Goal: Task Accomplishment & Management: Complete application form

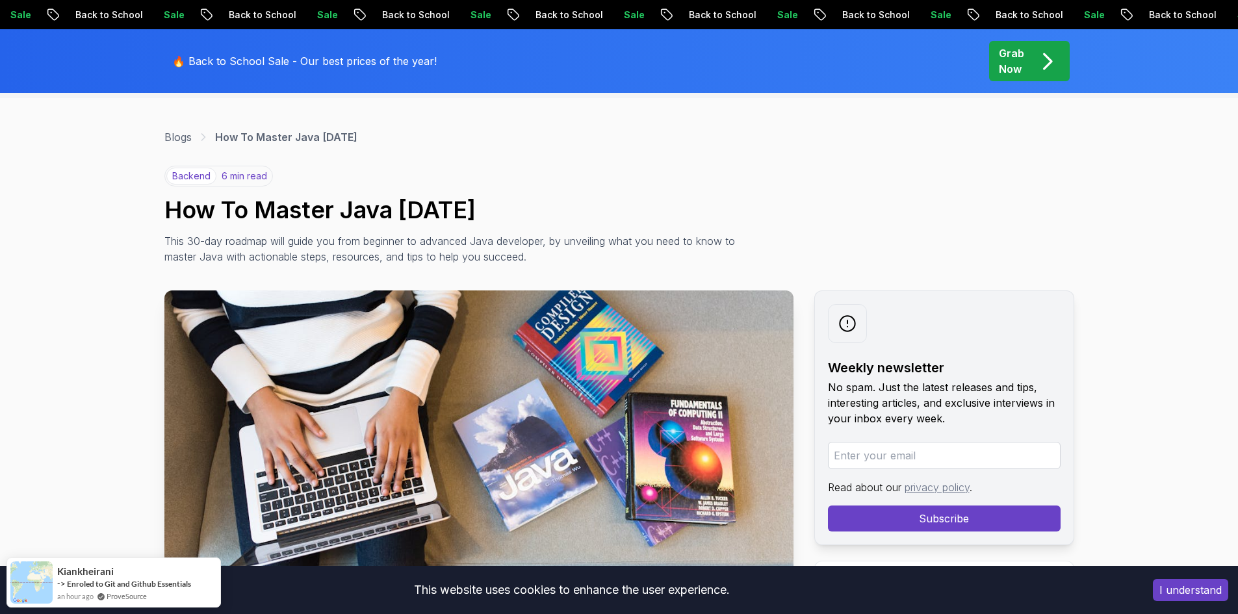
scroll to position [65, 0]
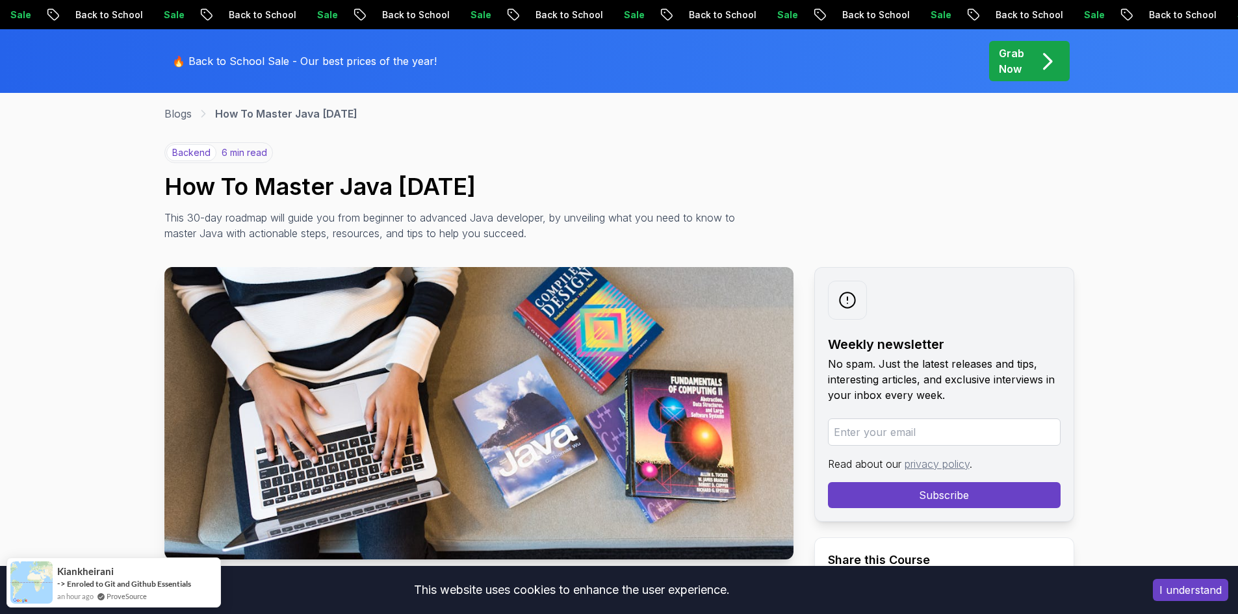
click at [898, 437] on input "email" at bounding box center [944, 431] width 233 height 27
click at [908, 485] on button "Subscribe" at bounding box center [944, 495] width 233 height 26
click at [908, 494] on button "Subscribe" at bounding box center [944, 495] width 233 height 26
click at [924, 430] on input "muxriddinbardiyev955gmail.com" at bounding box center [944, 431] width 233 height 27
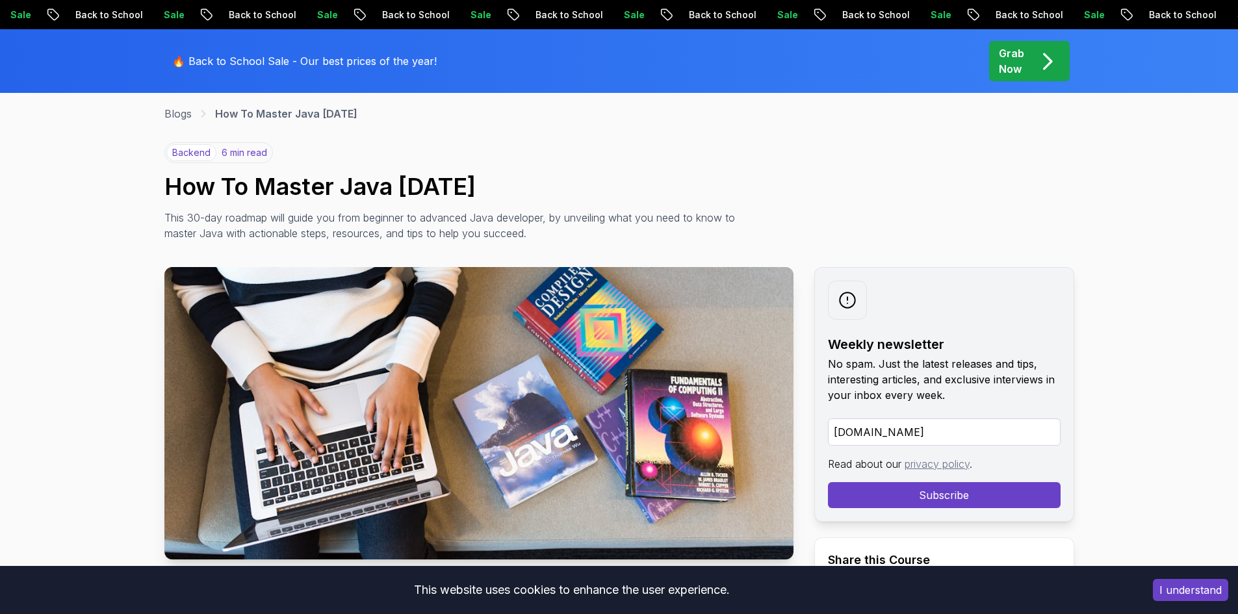
click at [945, 433] on input "muxriddinbardiyev955gmail.com" at bounding box center [944, 431] width 233 height 27
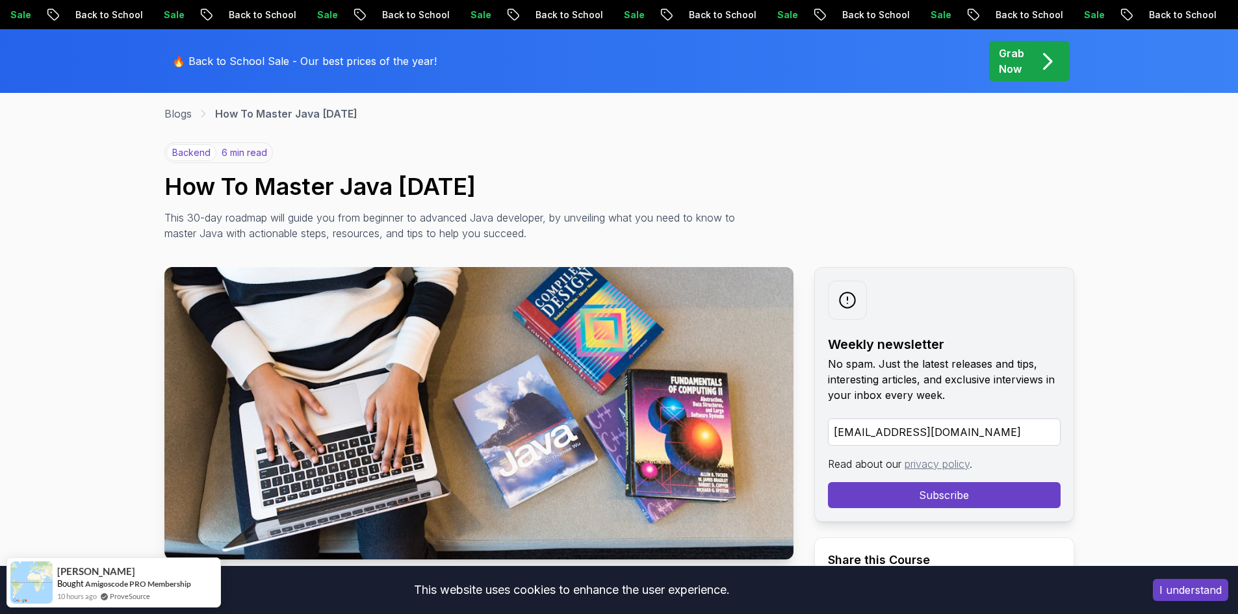
type input "muxriddinbardiyev955@gmail.com"
click at [925, 498] on button "Subscribe" at bounding box center [944, 495] width 233 height 26
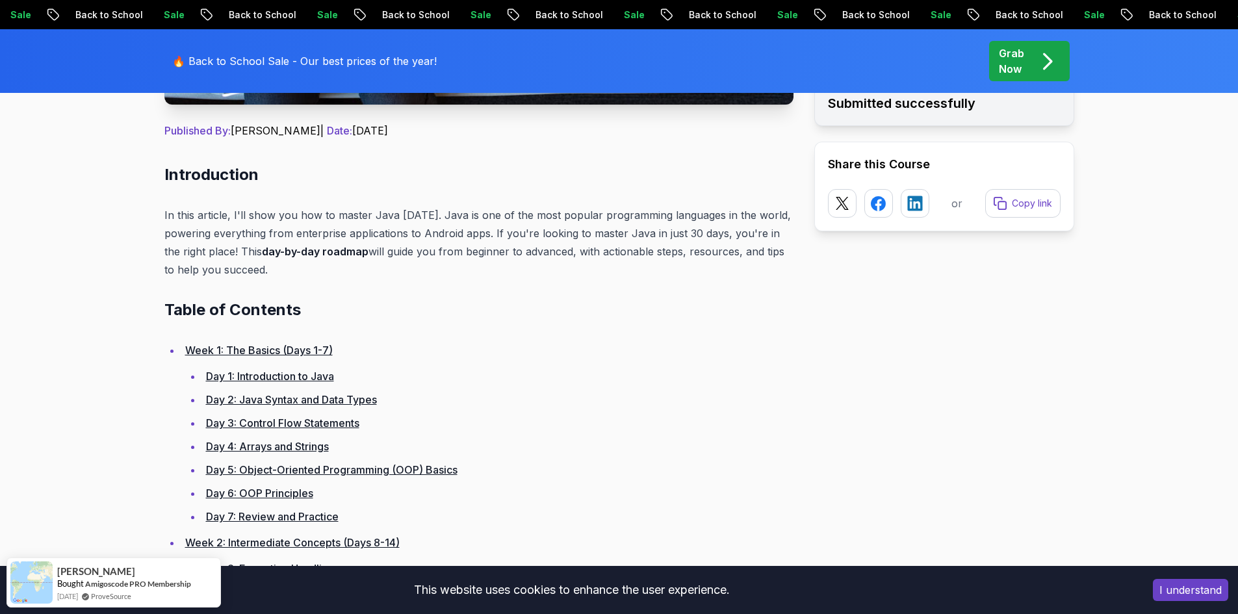
scroll to position [585, 0]
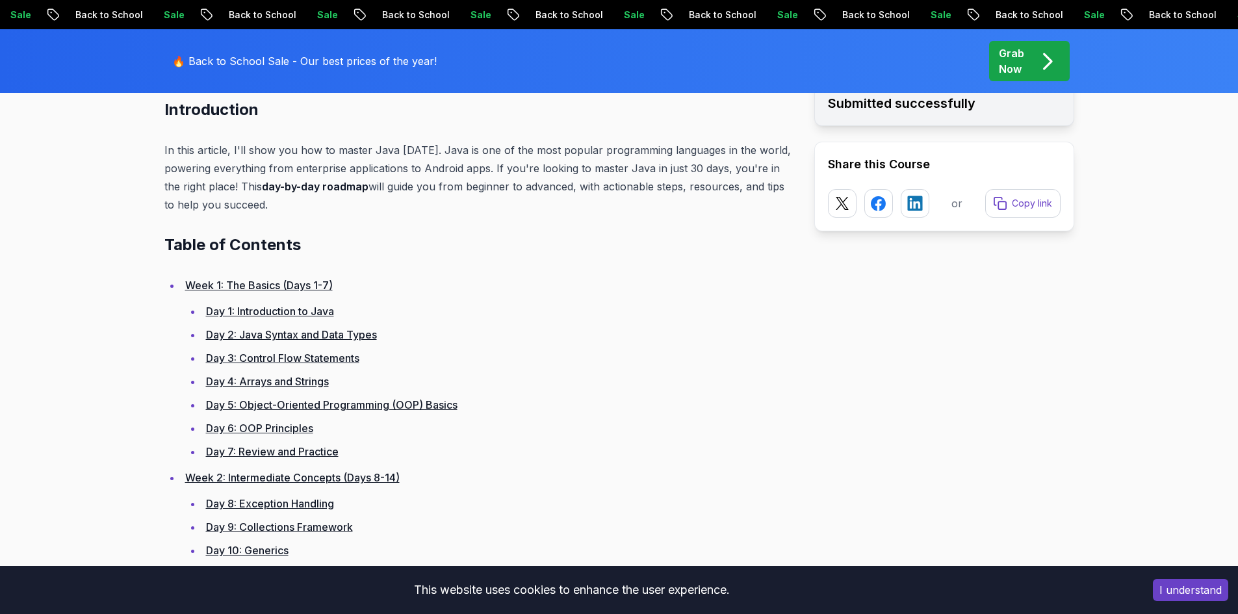
click at [203, 318] on li "Day 1: Introduction to Java" at bounding box center [497, 311] width 591 height 18
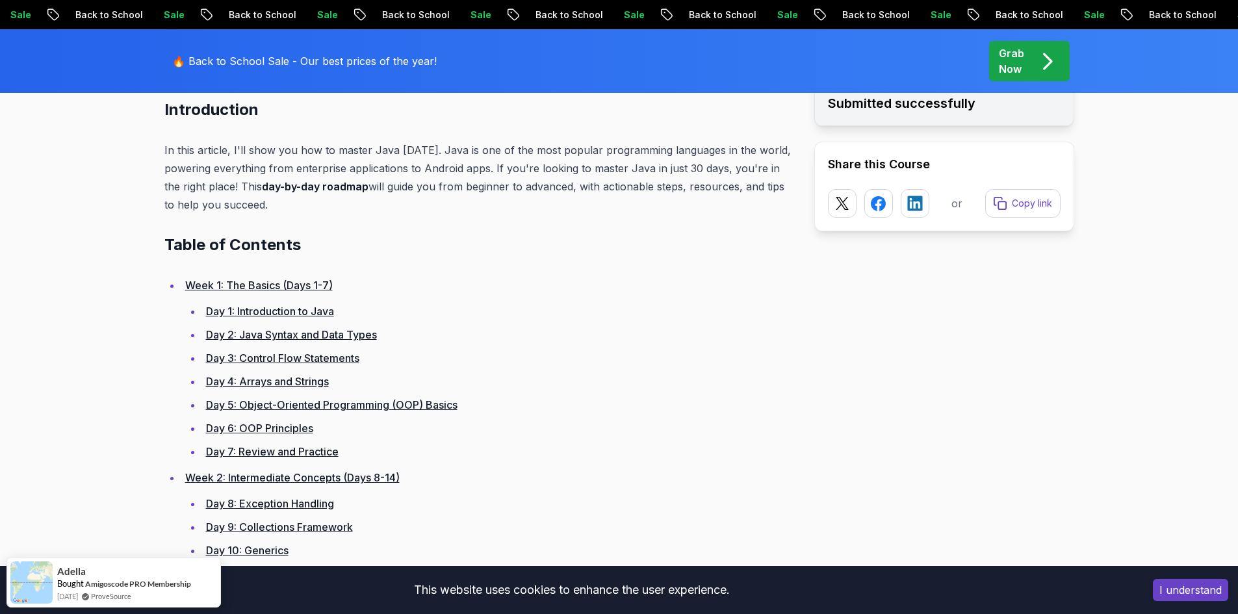
click at [202, 312] on li "Day 1: Introduction to Java" at bounding box center [497, 311] width 591 height 18
click at [235, 315] on link "Day 1: Introduction to Java" at bounding box center [270, 311] width 128 height 13
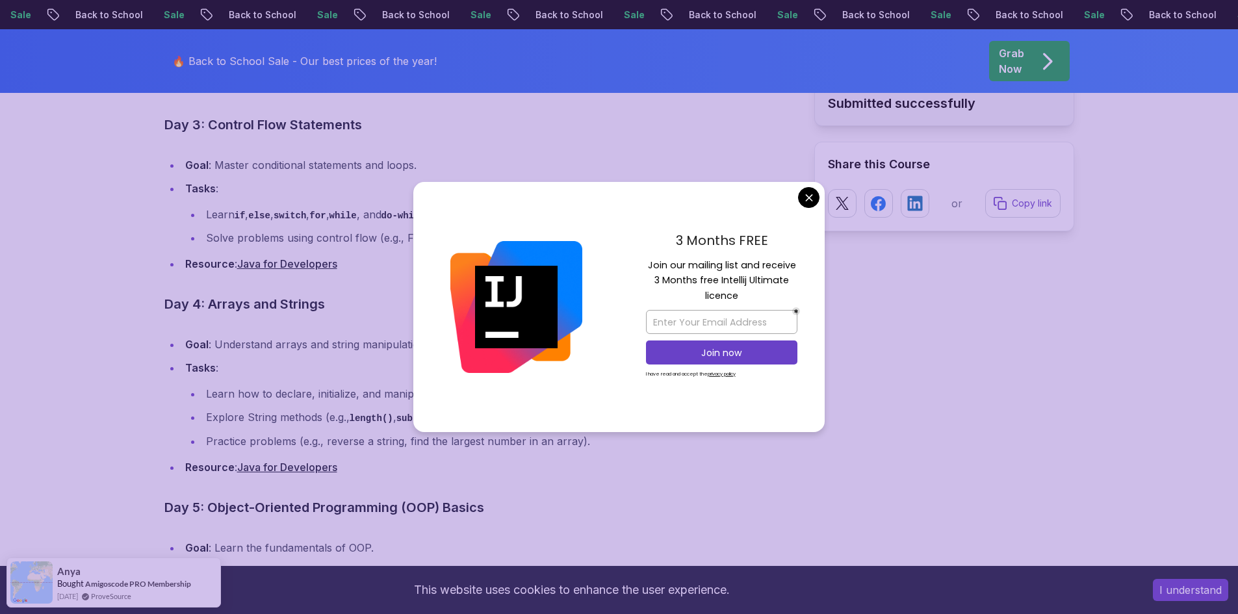
scroll to position [1916, 0]
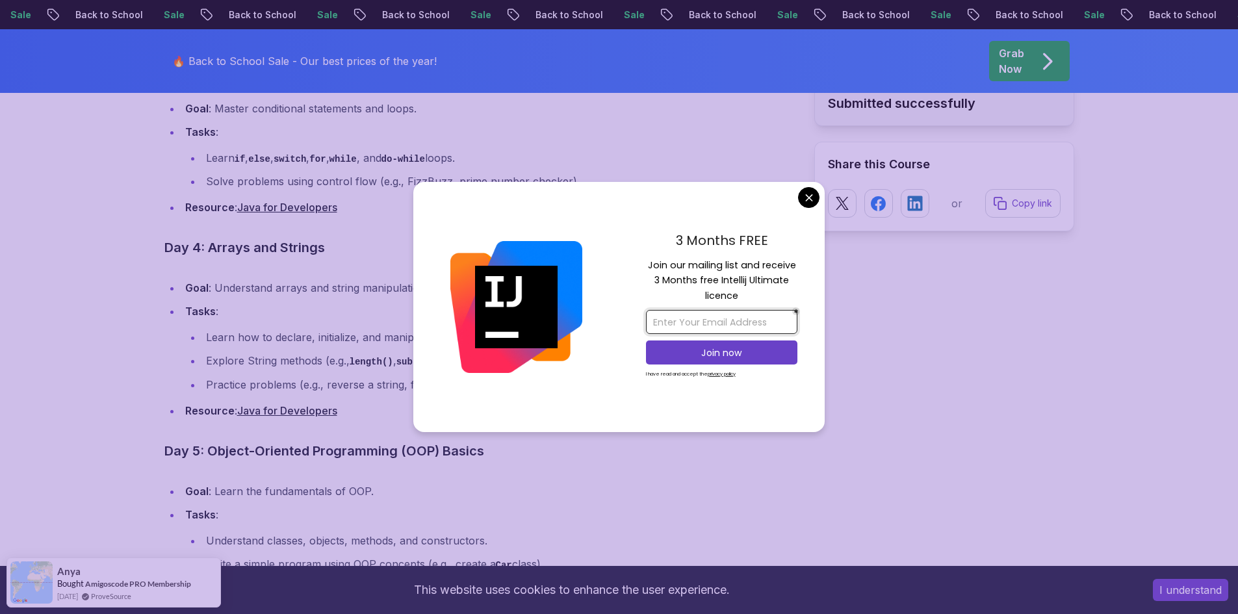
click at [687, 326] on input "email" at bounding box center [721, 322] width 151 height 24
click at [736, 326] on input "email" at bounding box center [721, 322] width 151 height 24
type input "muxriddinbardiyev955@gmail.com"
click at [746, 357] on p "Join now" at bounding box center [721, 352] width 123 height 13
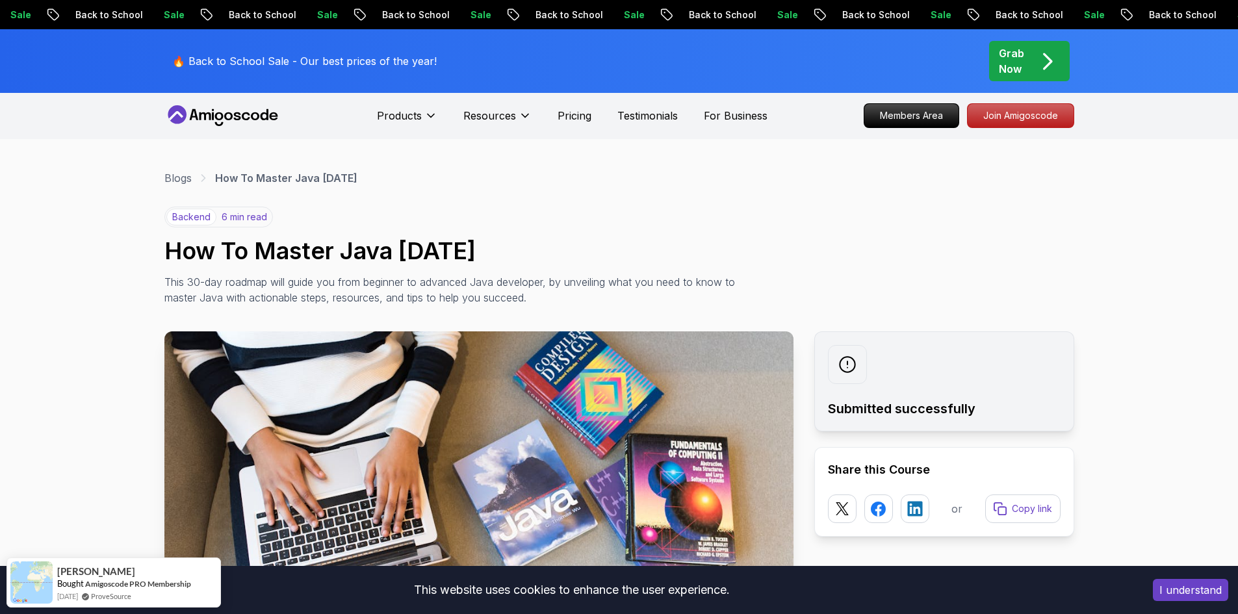
scroll to position [0, 0]
click at [1017, 123] on p "Join Amigoscode" at bounding box center [1020, 116] width 101 height 22
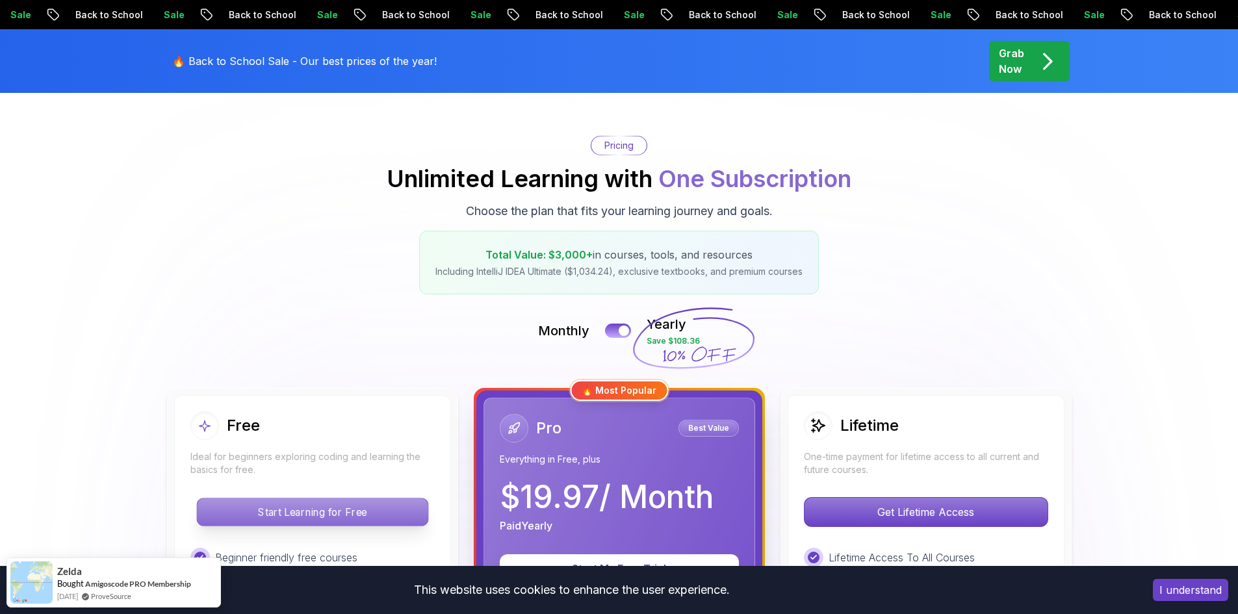
scroll to position [195, 0]
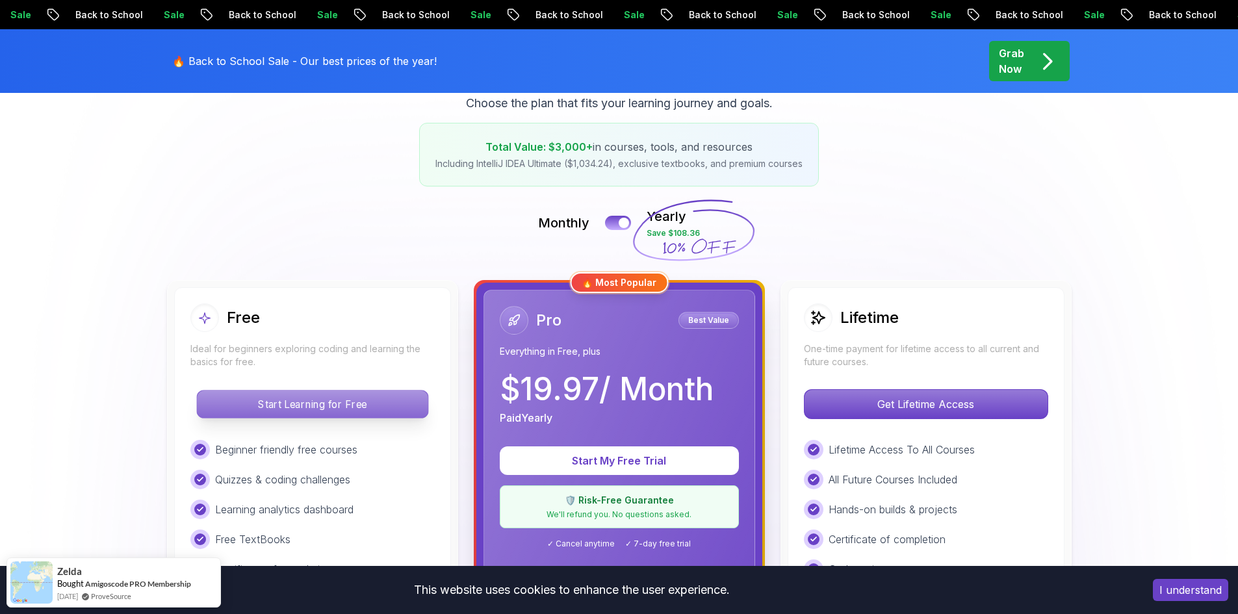
click at [303, 407] on p "Start Learning for Free" at bounding box center [312, 403] width 231 height 27
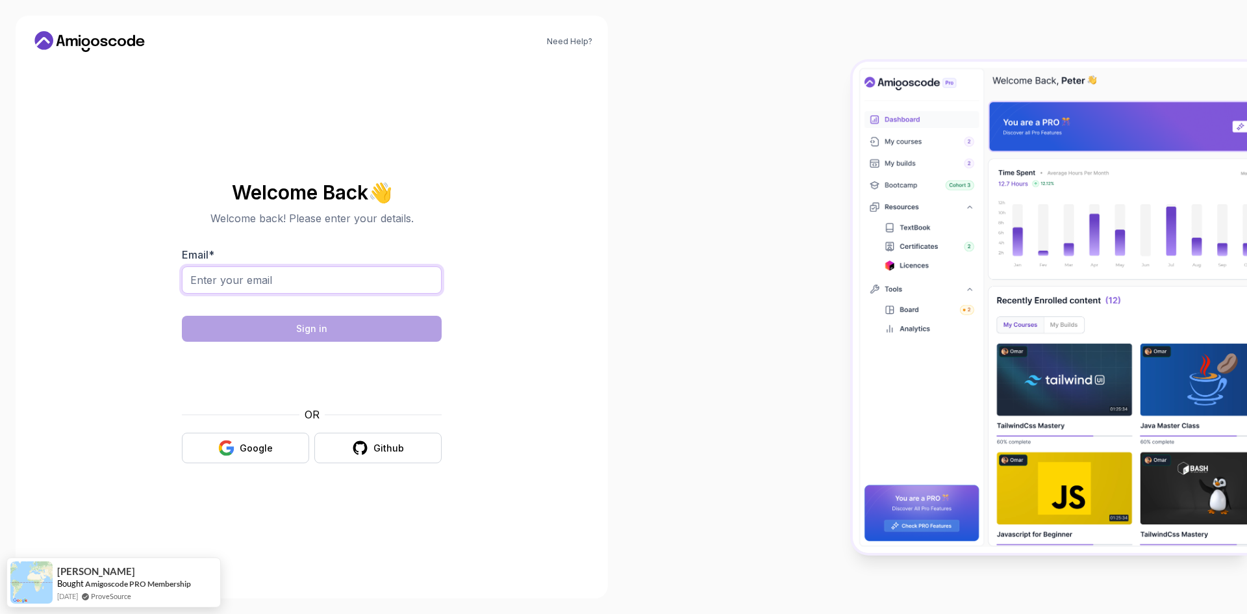
click at [250, 281] on input "Email *" at bounding box center [312, 279] width 260 height 27
type input "muxriddinbardiyev955@gmail.com"
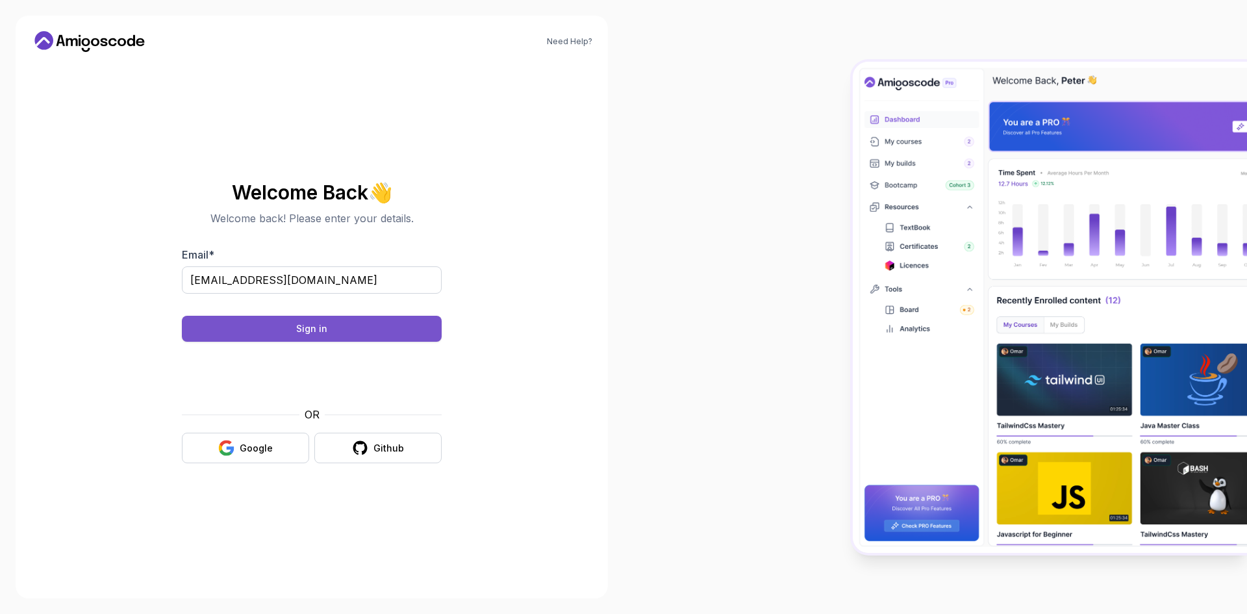
click at [397, 336] on button "Sign in" at bounding box center [312, 329] width 260 height 26
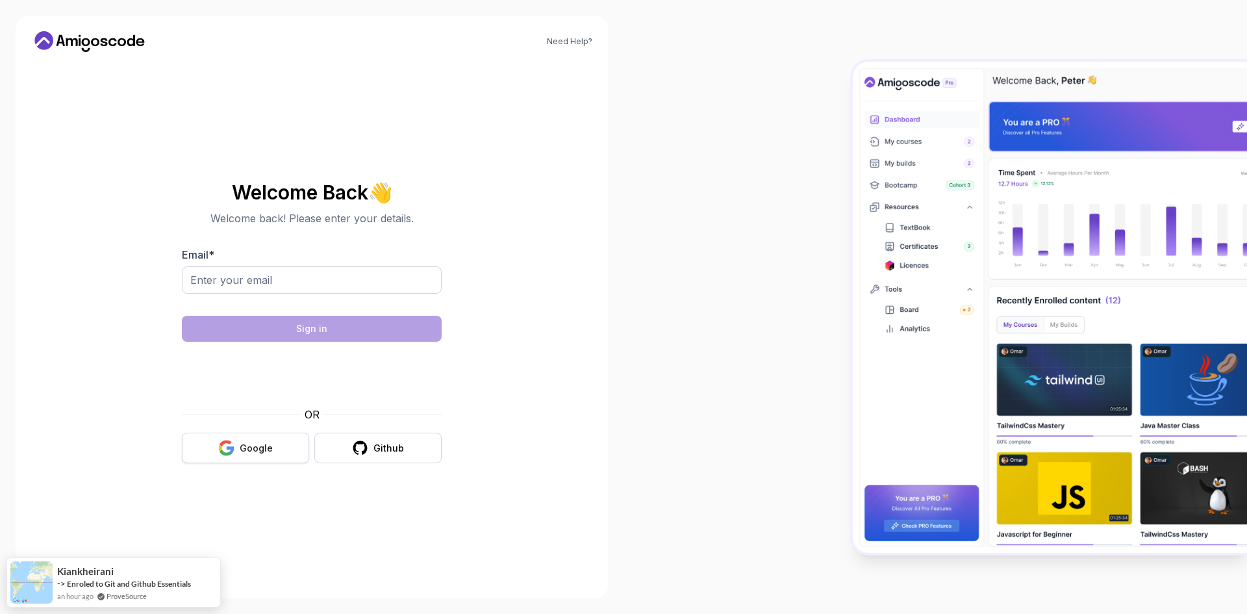
click at [251, 433] on button "Google" at bounding box center [245, 448] width 127 height 31
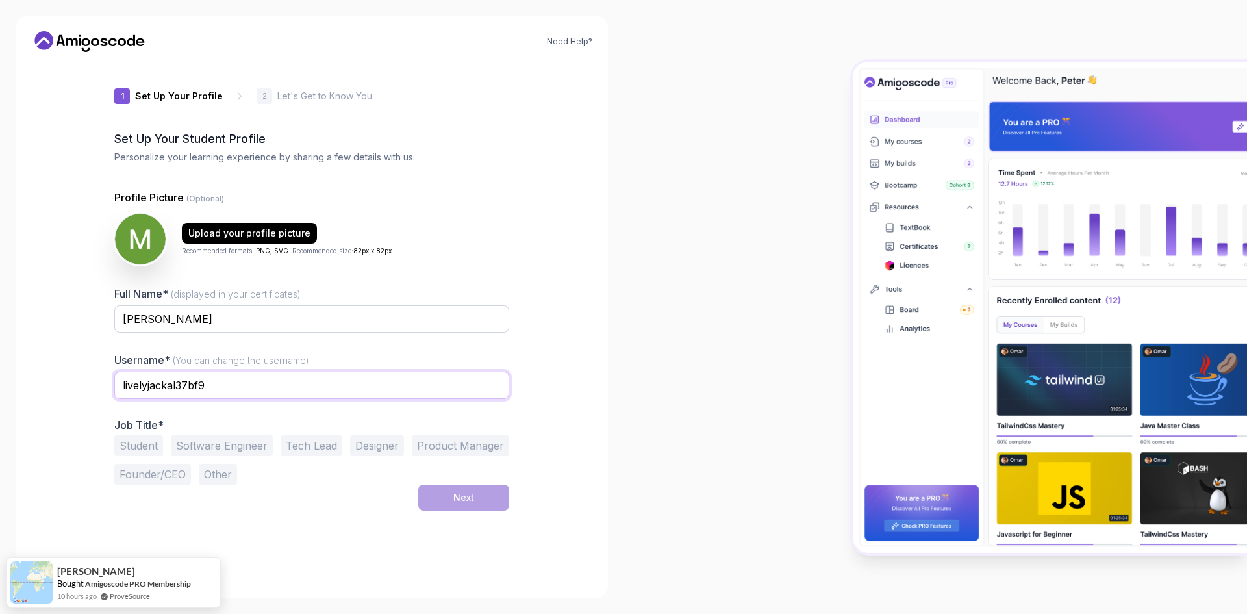
drag, startPoint x: 131, startPoint y: 387, endPoint x: 66, endPoint y: 387, distance: 65.6
click at [66, 387] on div "Need Help? 1 Set Up Your Profile 1 Set Up Your Profile 2 Let's Get to Know You …" at bounding box center [312, 307] width 592 height 583
type input "muxa"
click at [124, 442] on button "Student" at bounding box center [138, 445] width 49 height 21
click at [470, 500] on div "Next" at bounding box center [463, 497] width 21 height 13
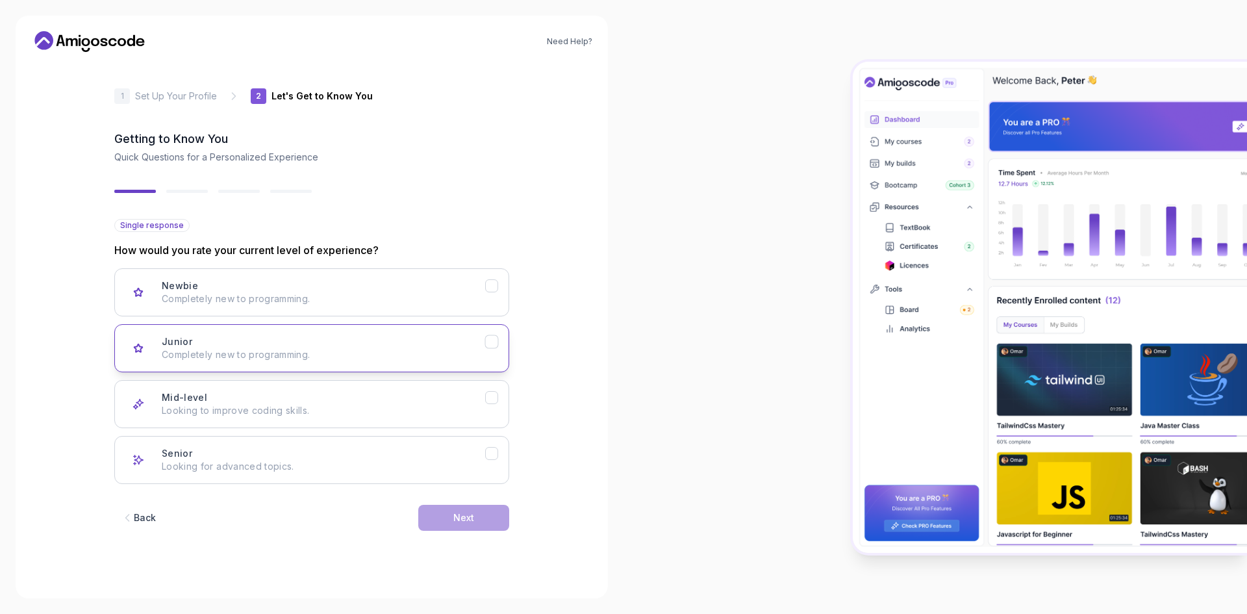
click at [303, 353] on p "Completely new to programming." at bounding box center [324, 354] width 324 height 13
click at [466, 528] on button "Next" at bounding box center [463, 518] width 91 height 26
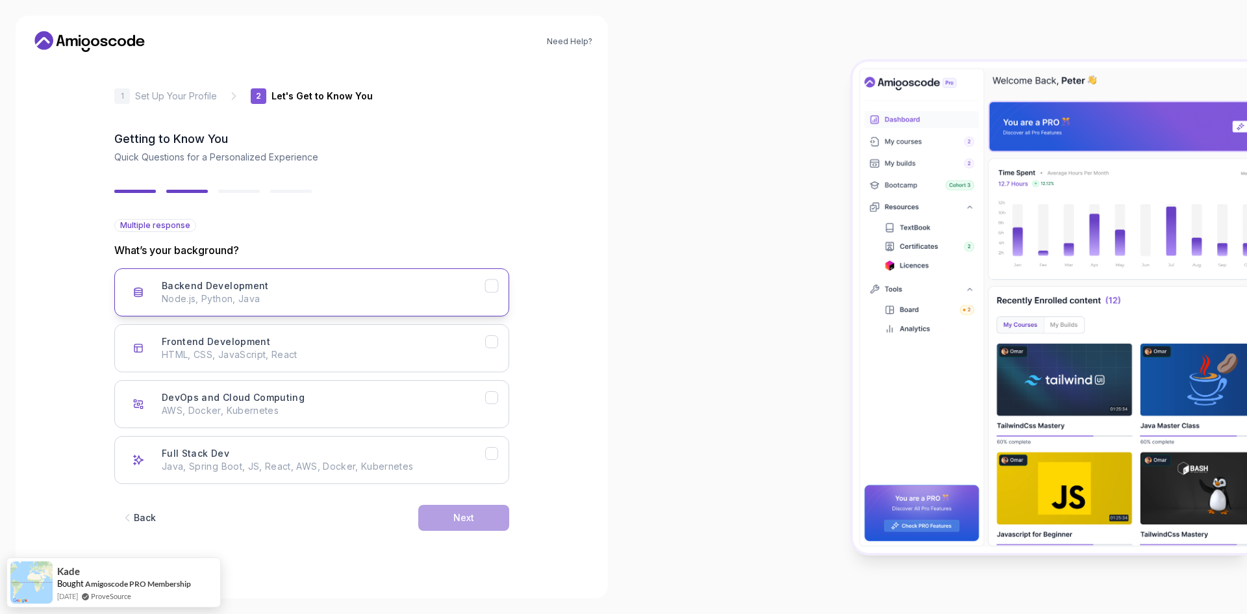
click at [269, 305] on p "Node.js, Python, Java" at bounding box center [324, 298] width 324 height 13
click at [448, 526] on button "Next" at bounding box center [463, 518] width 91 height 26
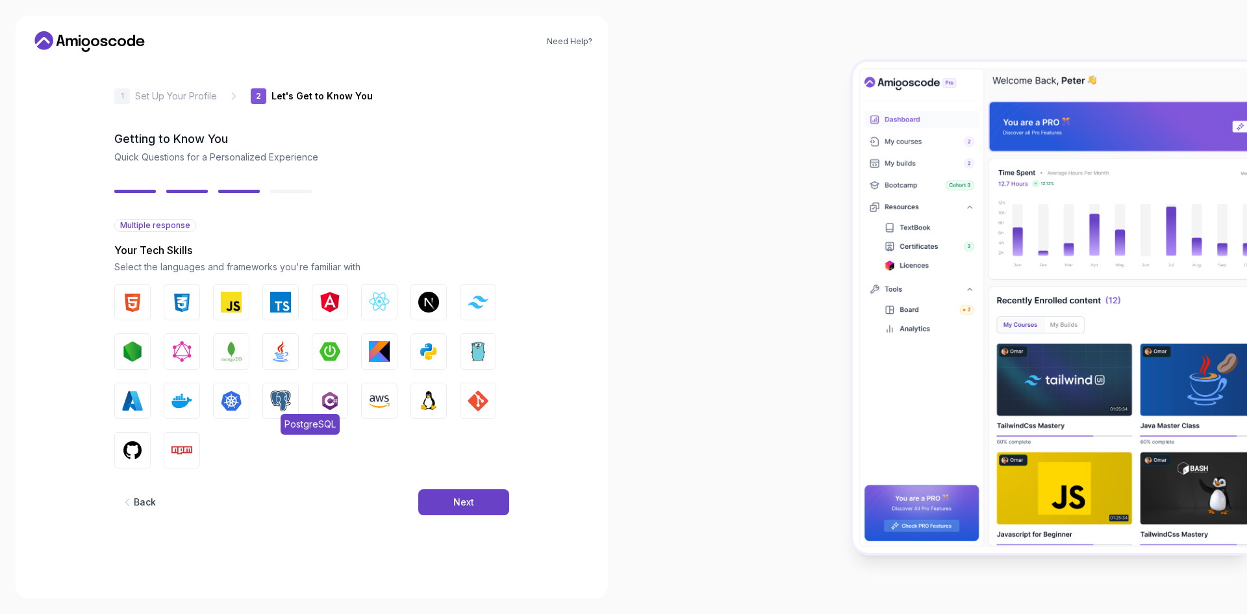
click at [275, 407] on img "button" at bounding box center [280, 400] width 21 height 21
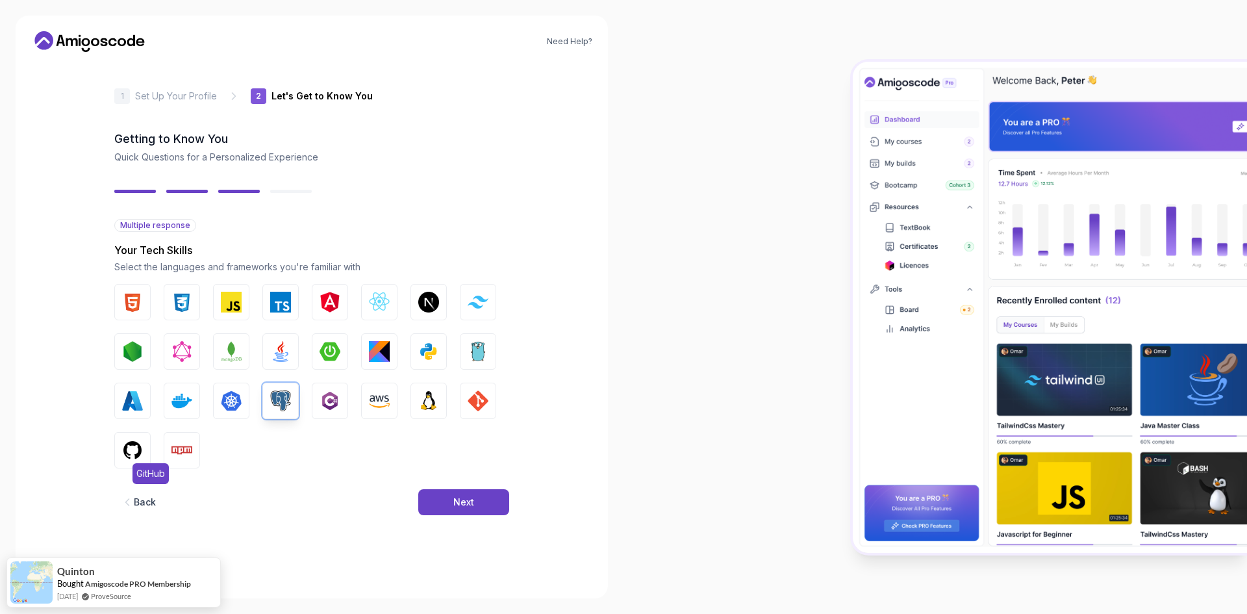
click at [123, 449] on img "button" at bounding box center [132, 450] width 21 height 21
click at [478, 397] on img "button" at bounding box center [478, 400] width 21 height 21
click at [281, 351] on img "button" at bounding box center [280, 351] width 21 height 21
click at [334, 355] on img "button" at bounding box center [330, 351] width 21 height 21
click at [447, 502] on button "Next" at bounding box center [463, 502] width 91 height 26
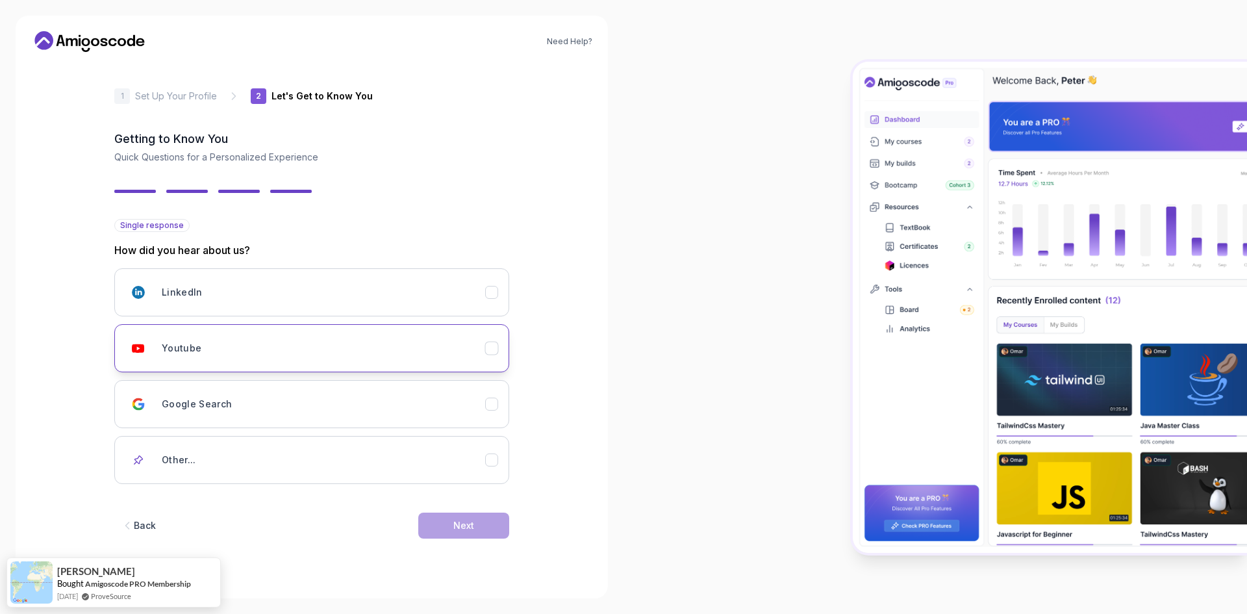
click at [200, 344] on div "Youtube" at bounding box center [324, 348] width 324 height 26
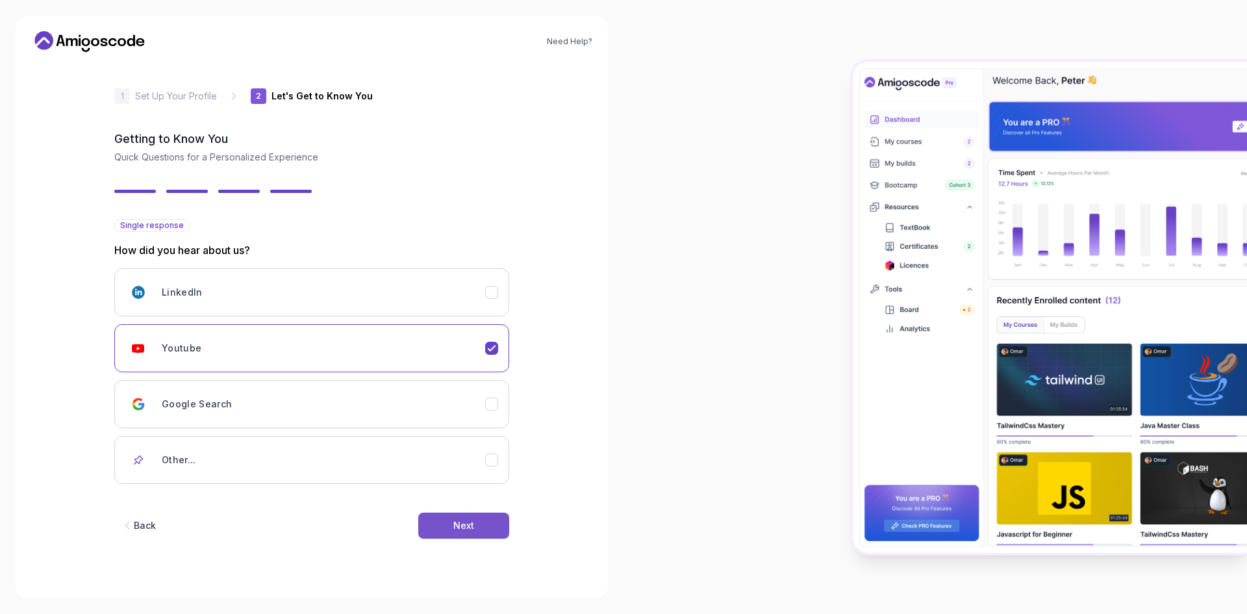
click at [455, 530] on div "Next" at bounding box center [463, 525] width 21 height 13
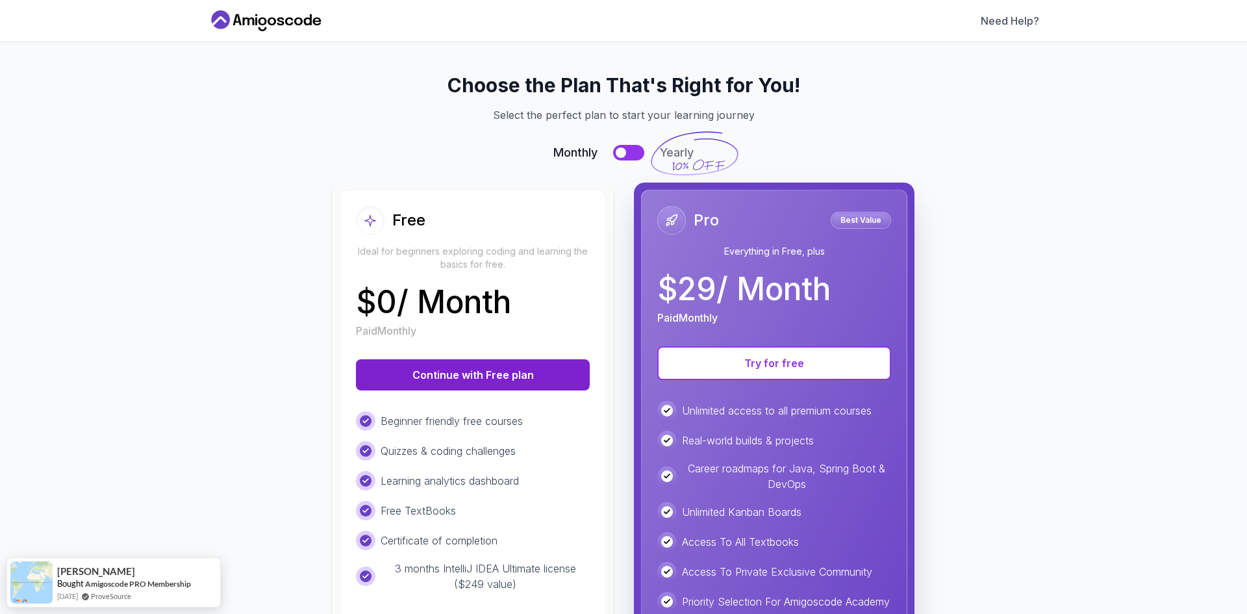
click at [500, 377] on button "Continue with Free plan" at bounding box center [473, 374] width 234 height 31
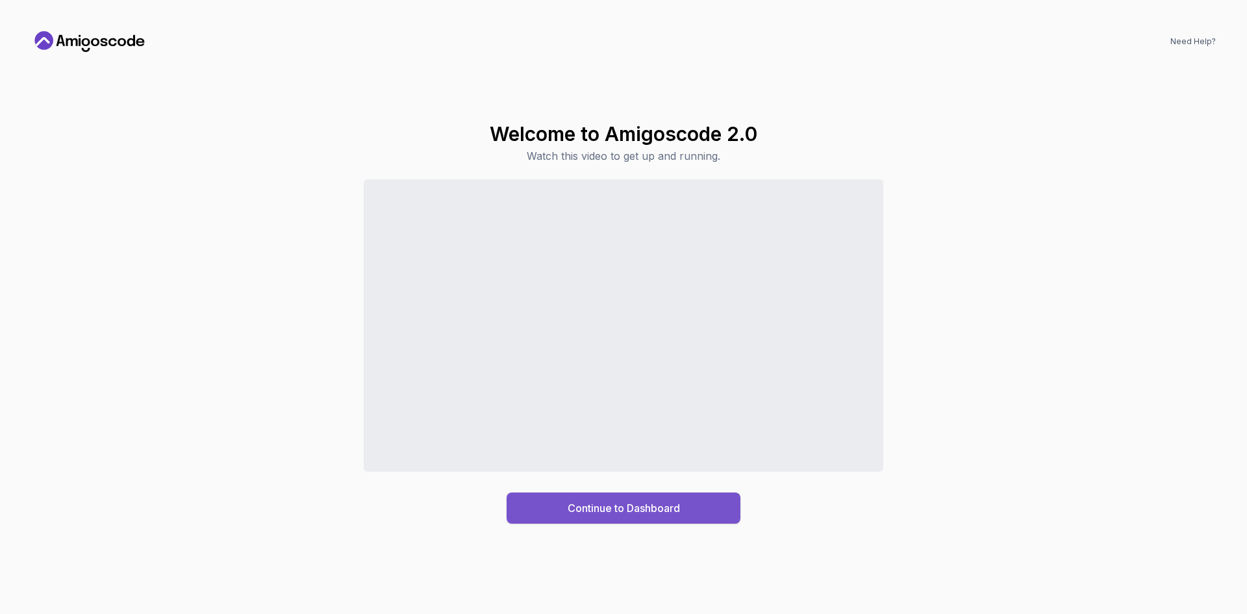
click at [643, 504] on div "Continue to Dashboard" at bounding box center [624, 508] width 112 height 16
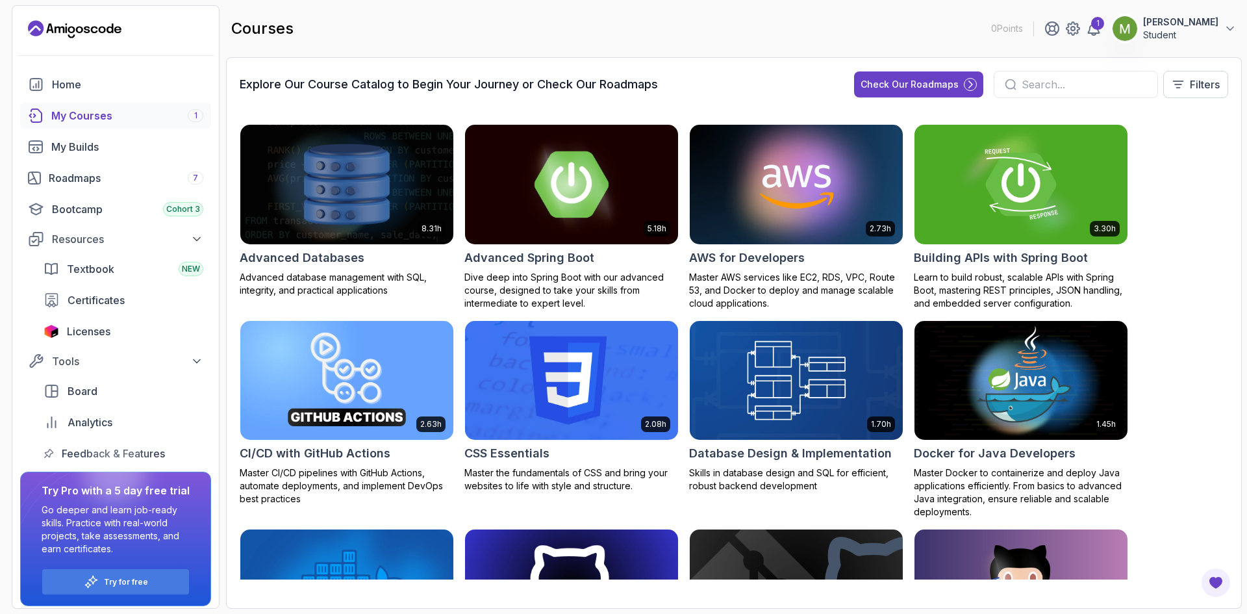
click at [601, 197] on img at bounding box center [571, 183] width 223 height 125
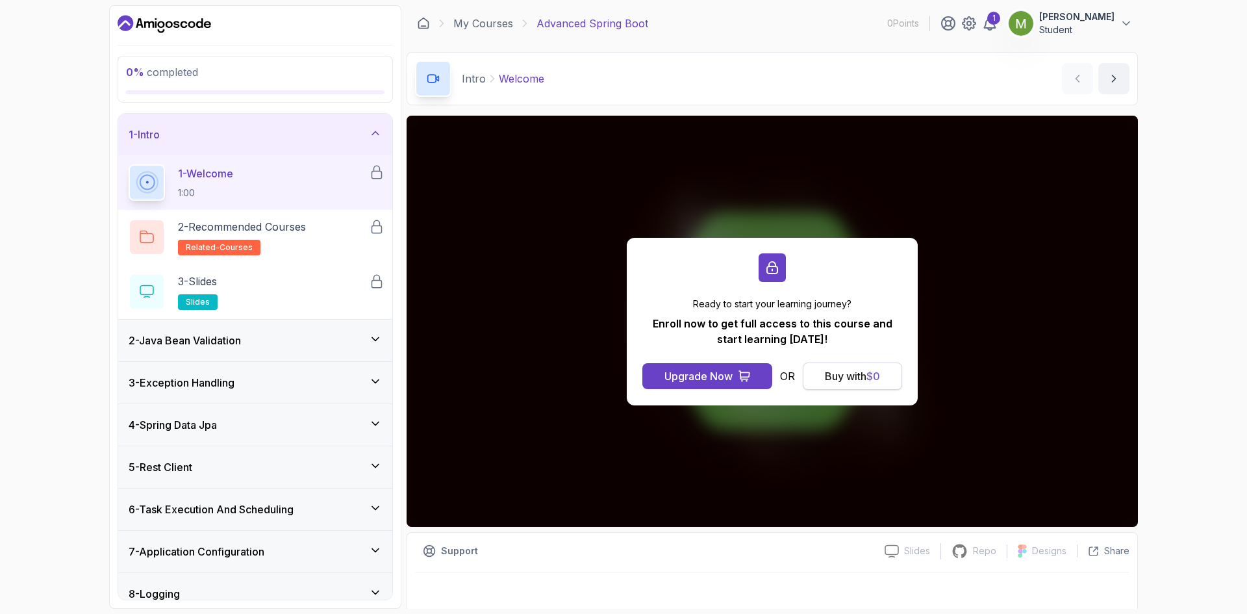
click at [871, 381] on span "$ 0" at bounding box center [874, 376] width 14 height 13
click at [827, 378] on div "Buy with $ 0" at bounding box center [852, 376] width 55 height 16
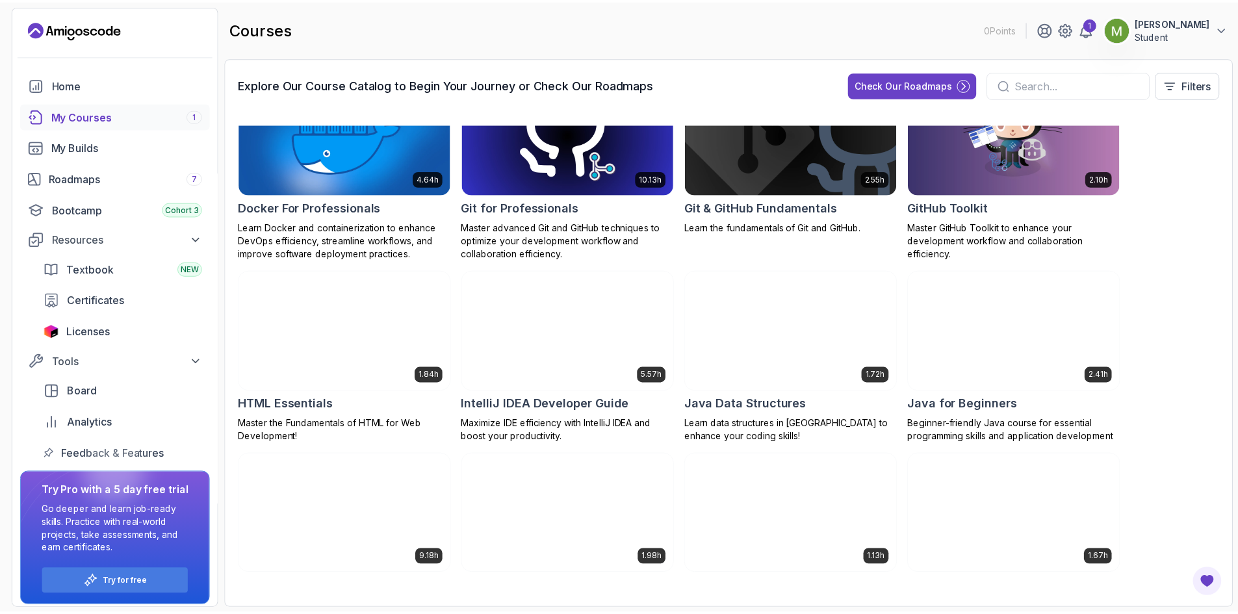
scroll to position [520, 0]
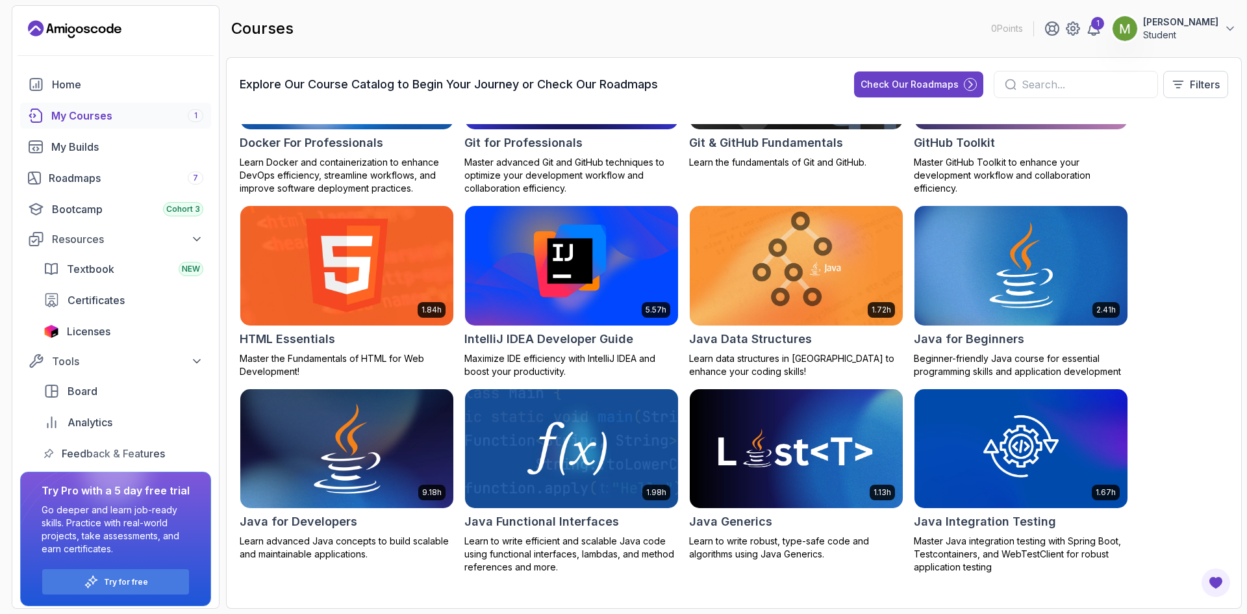
click at [386, 451] on img at bounding box center [346, 448] width 223 height 125
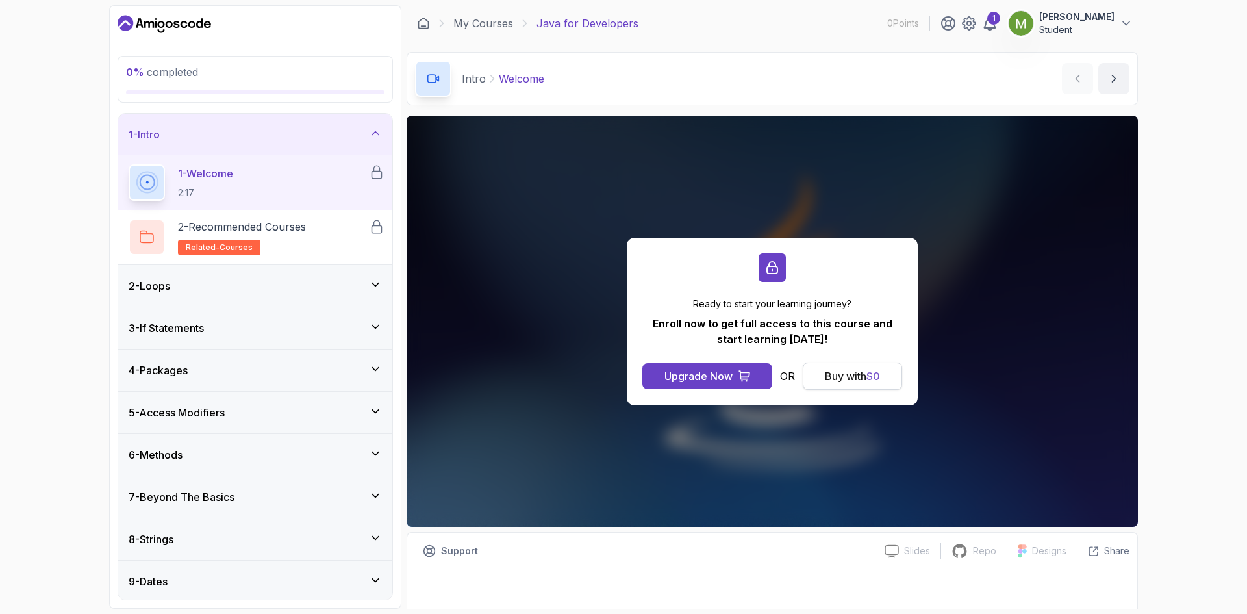
click at [869, 375] on span "$ 0" at bounding box center [874, 376] width 14 height 13
click at [692, 374] on div "Upgrade Now" at bounding box center [699, 376] width 68 height 16
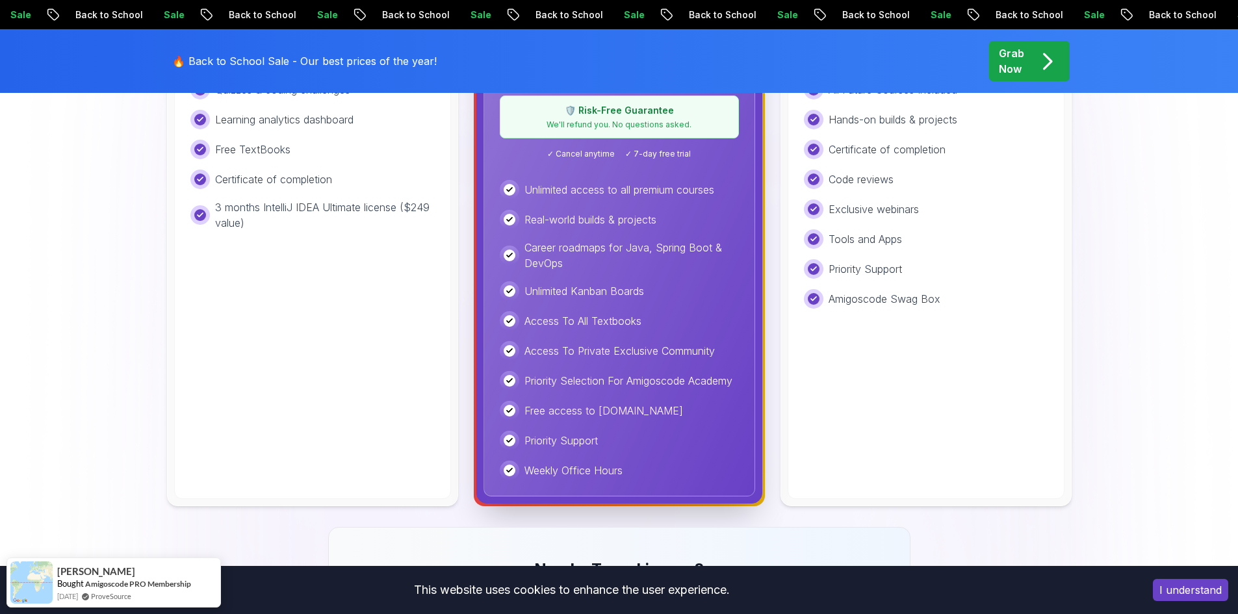
scroll to position [390, 0]
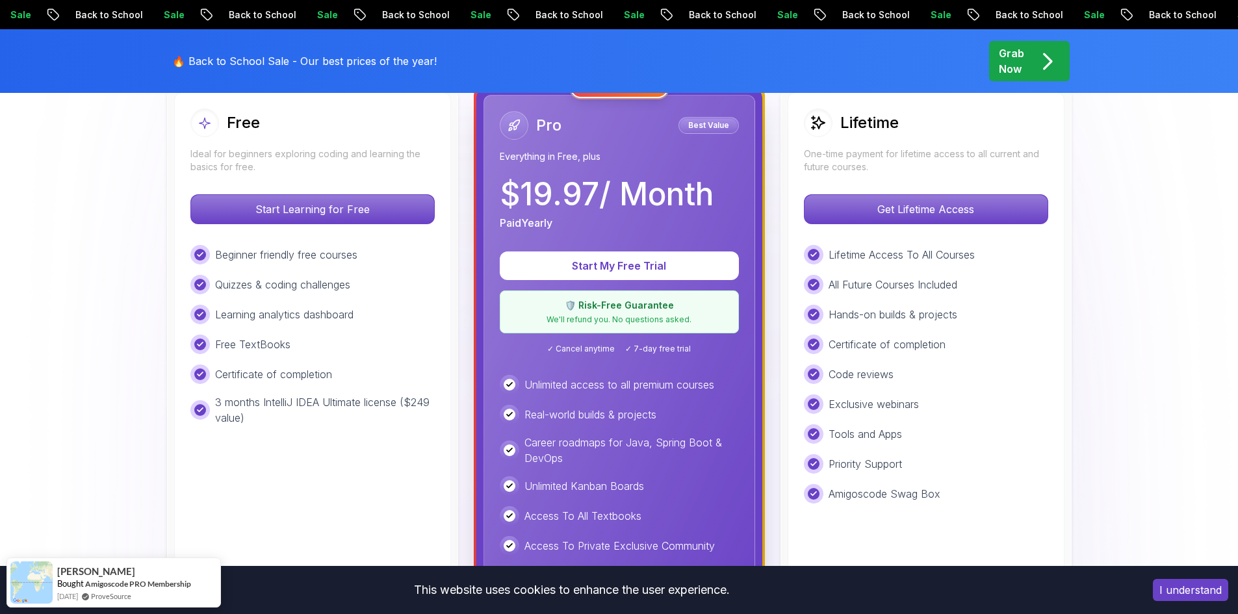
click at [214, 124] on div at bounding box center [204, 122] width 29 height 29
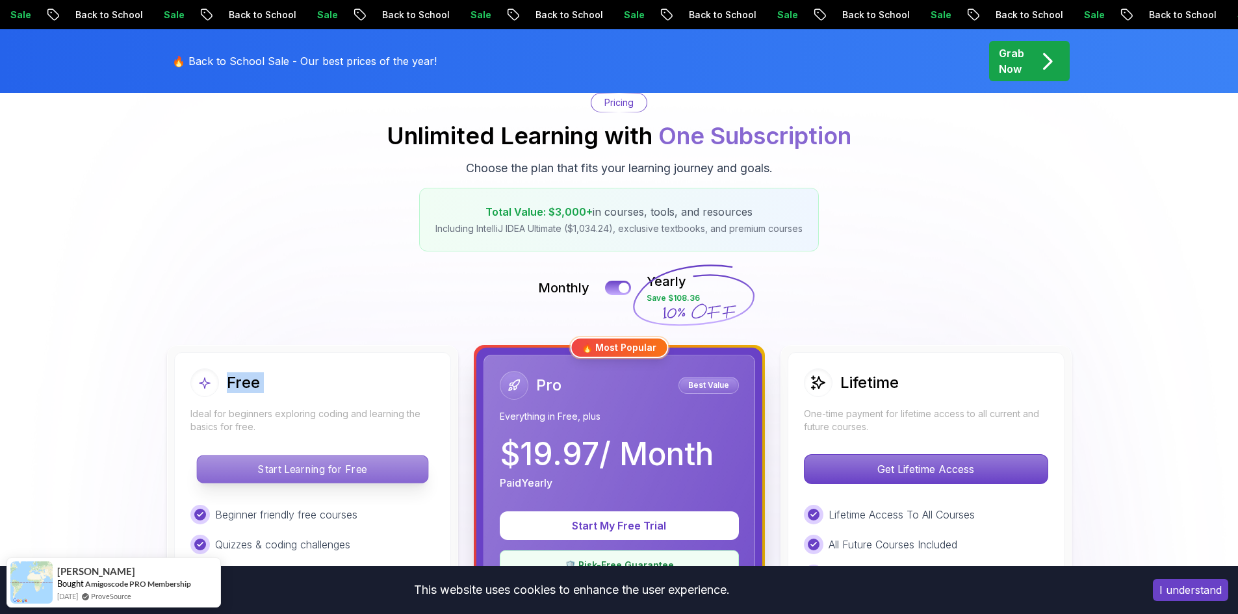
click at [311, 472] on p "Start Learning for Free" at bounding box center [312, 468] width 231 height 27
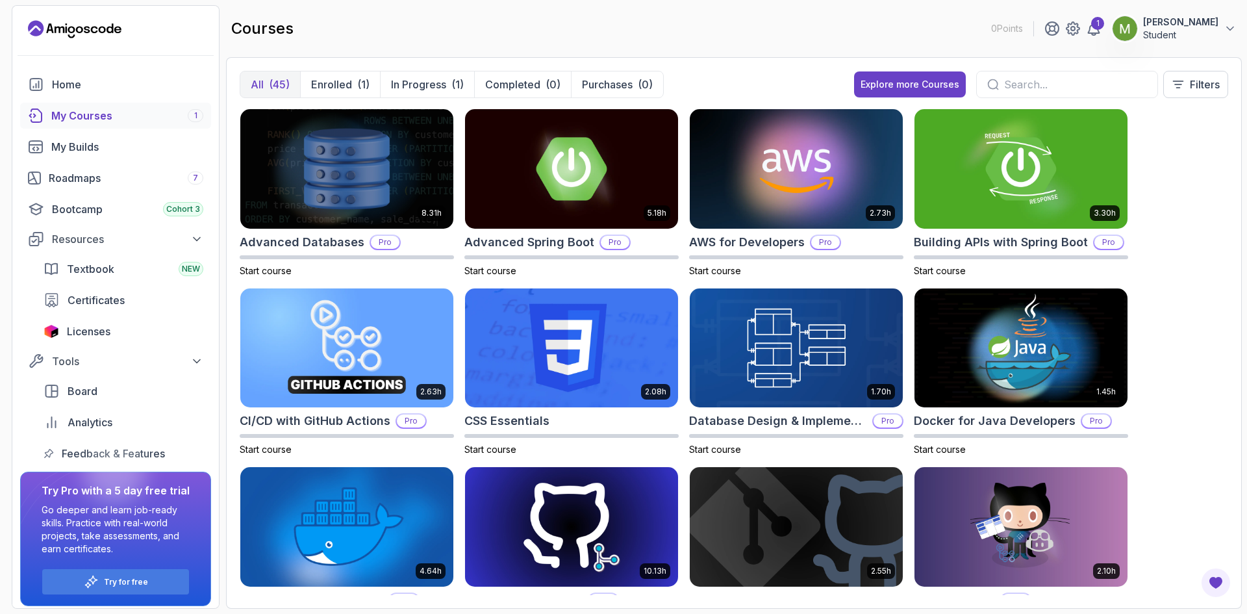
click at [194, 117] on span "1" at bounding box center [195, 115] width 3 height 10
click at [324, 86] on p "Enrolled" at bounding box center [331, 85] width 41 height 16
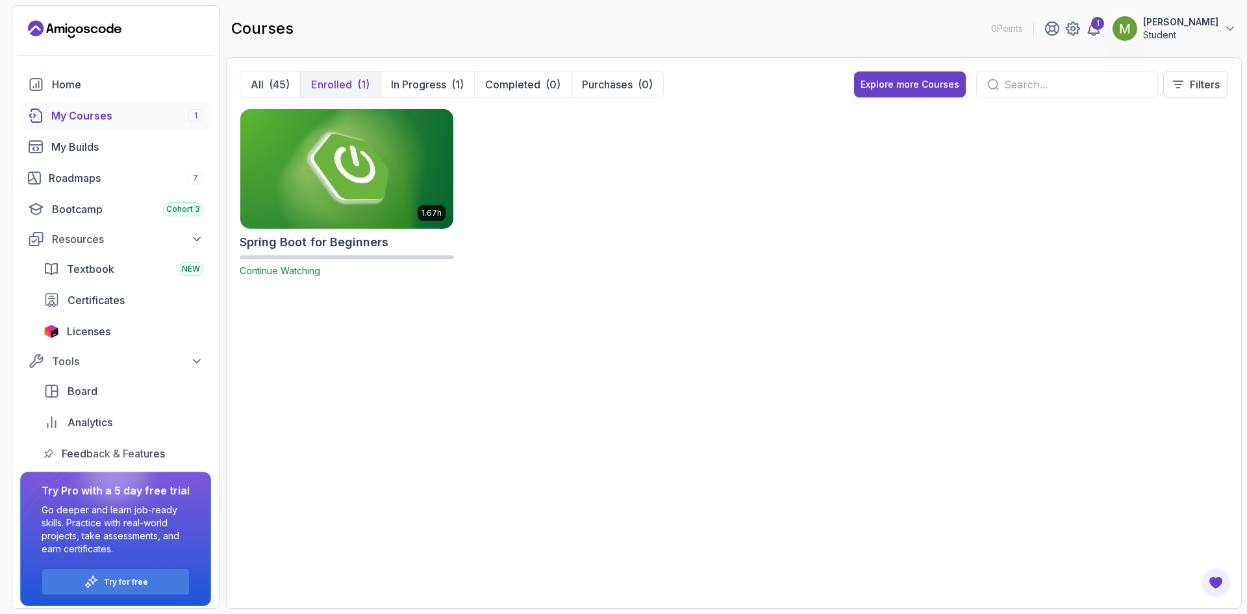
click at [327, 160] on img at bounding box center [346, 168] width 223 height 125
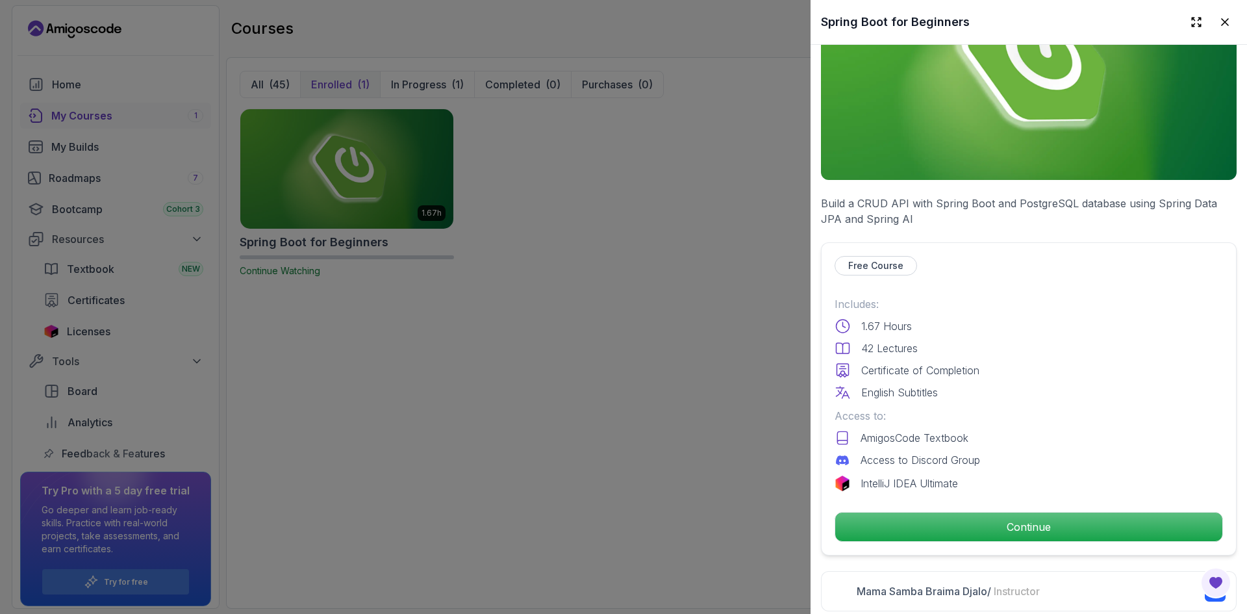
scroll to position [130, 0]
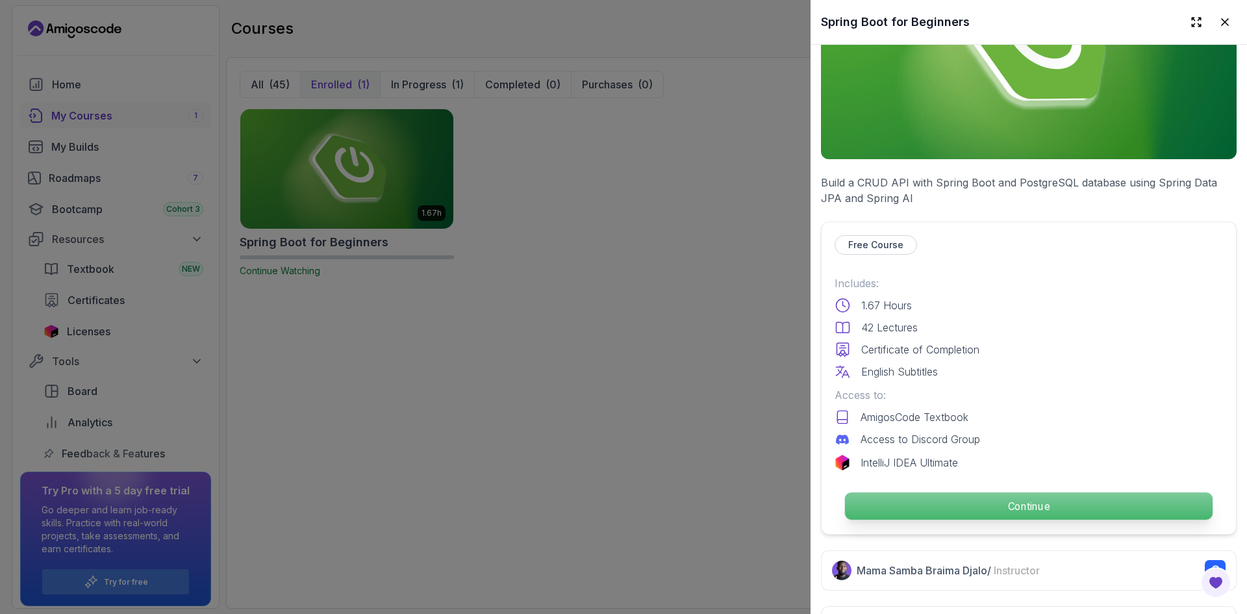
click at [1013, 500] on p "Continue" at bounding box center [1029, 505] width 368 height 27
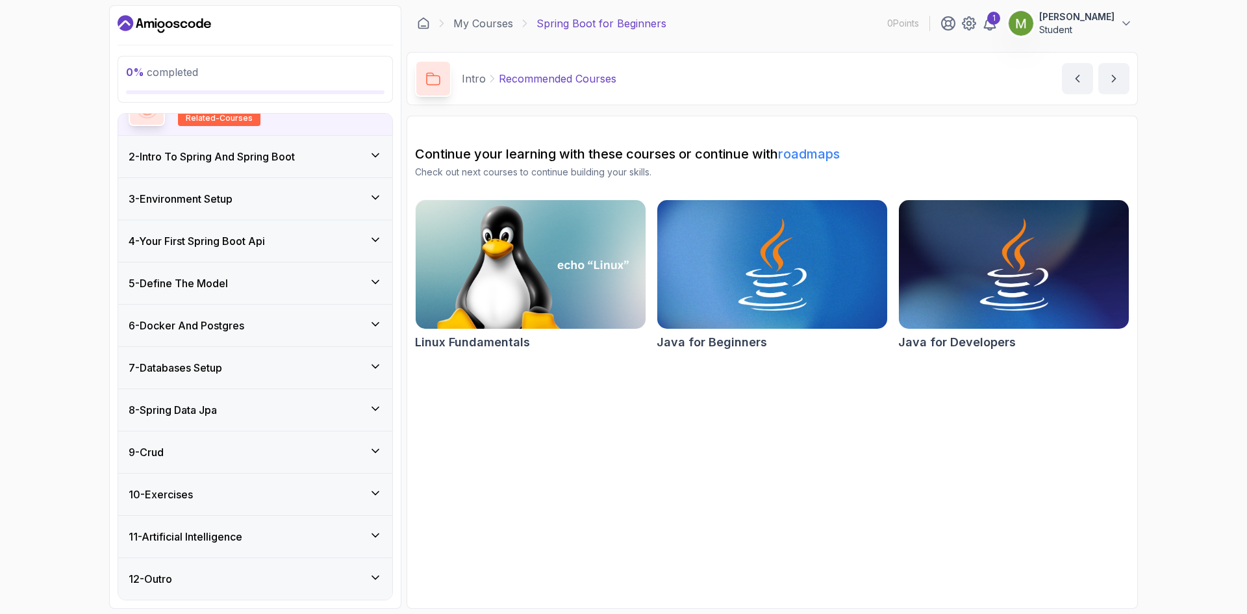
scroll to position [64, 0]
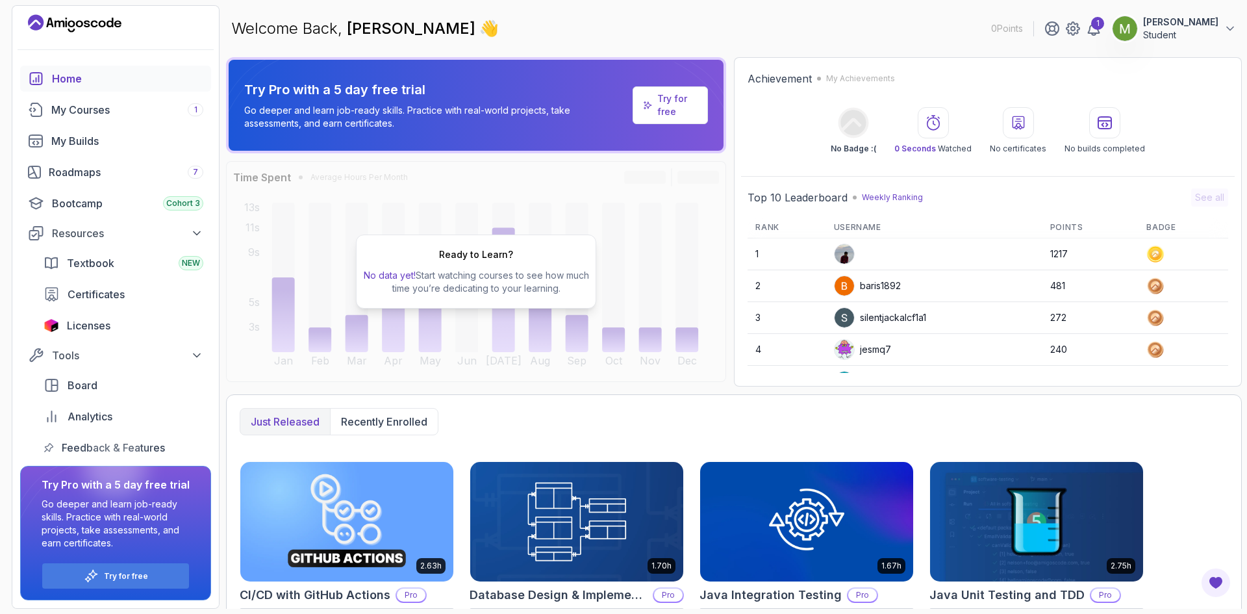
click at [475, 255] on h2 "Ready to Learn?" at bounding box center [476, 254] width 74 height 13
click at [657, 272] on div "Ready to Learn? No data yet! Start watching courses to see how much time you’re…" at bounding box center [476, 271] width 500 height 221
